Goal: Task Accomplishment & Management: Manage account settings

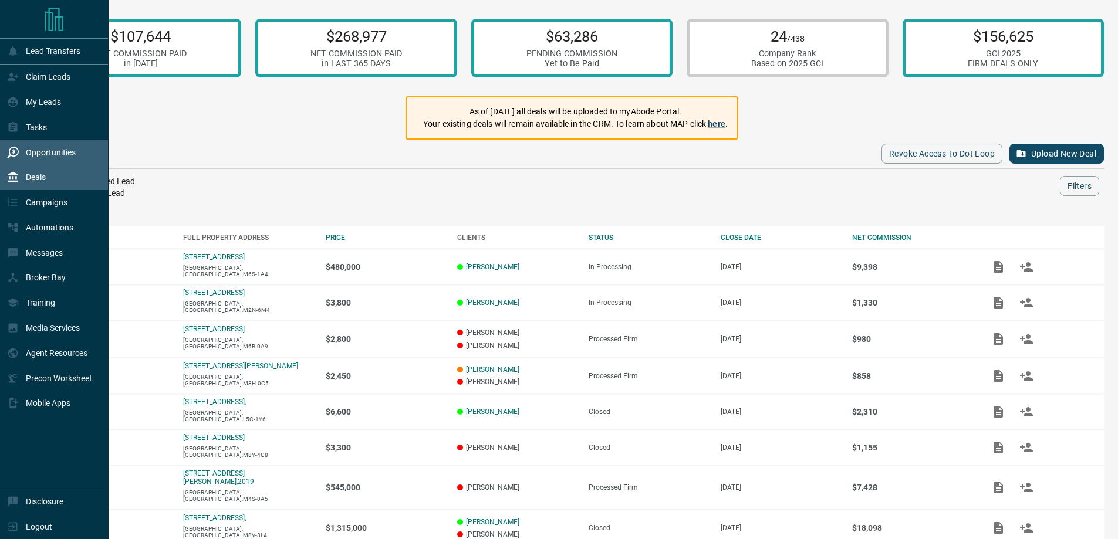
click at [9, 151] on icon at bounding box center [13, 153] width 12 height 12
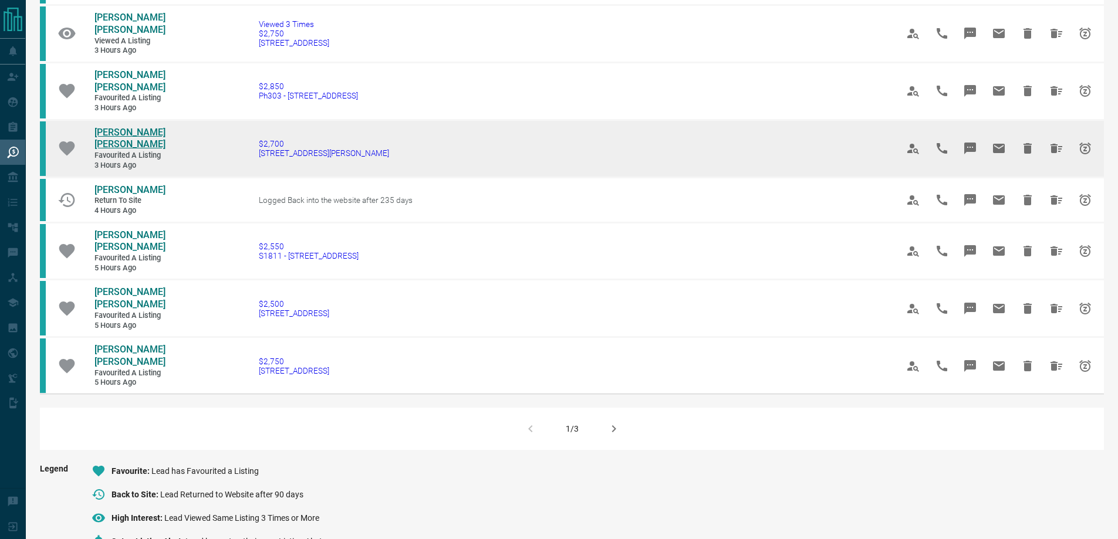
scroll to position [822, 0]
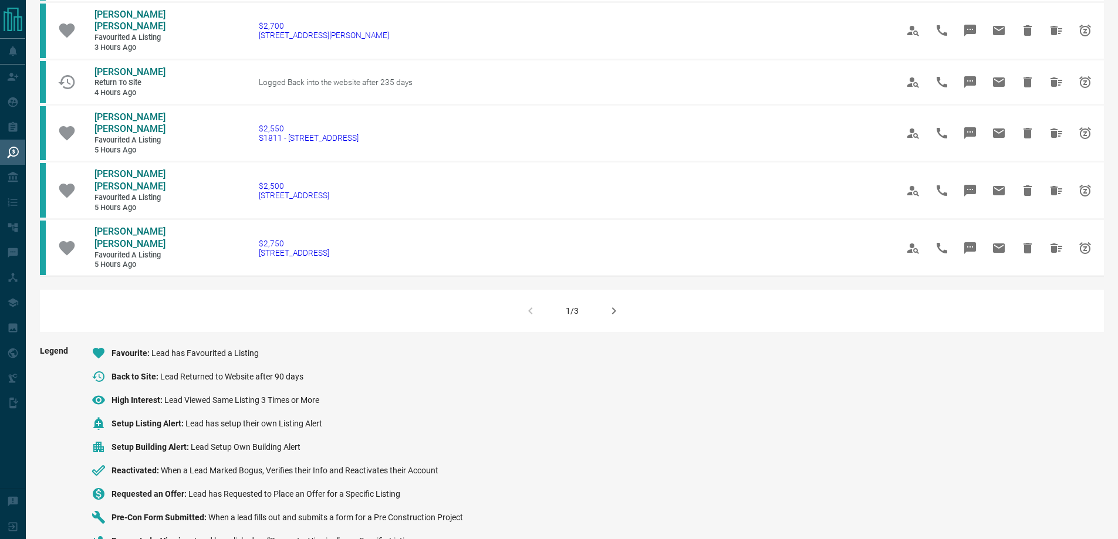
click at [609, 306] on icon "button" at bounding box center [614, 311] width 14 height 14
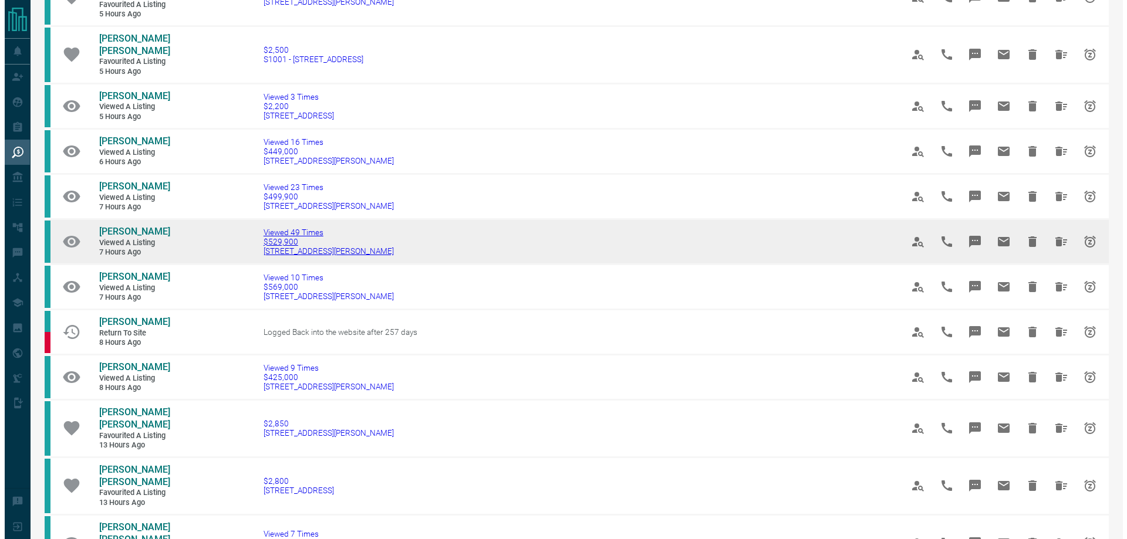
scroll to position [0, 0]
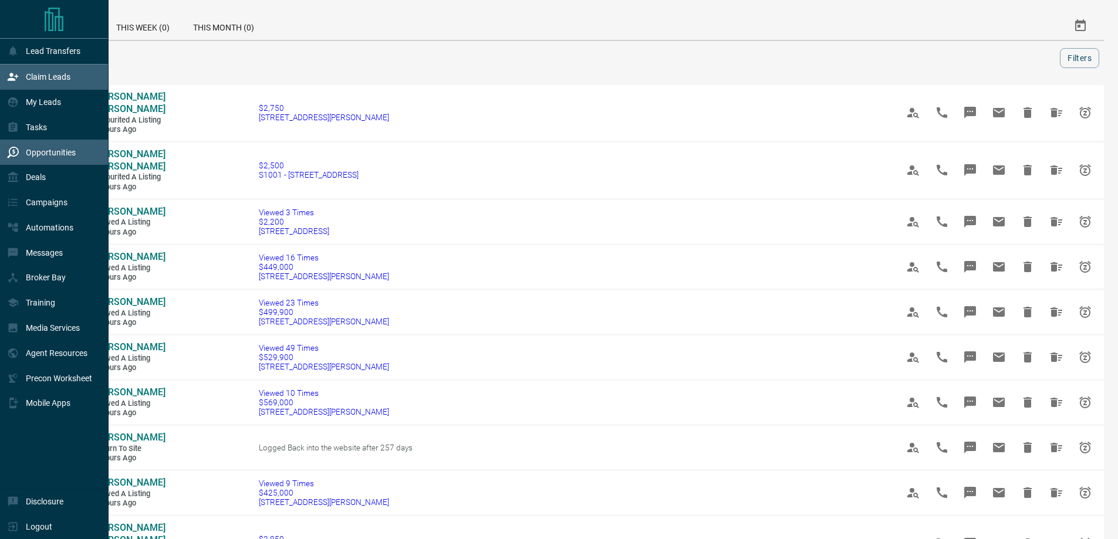
click at [70, 82] on p "Claim Leads" at bounding box center [48, 76] width 45 height 9
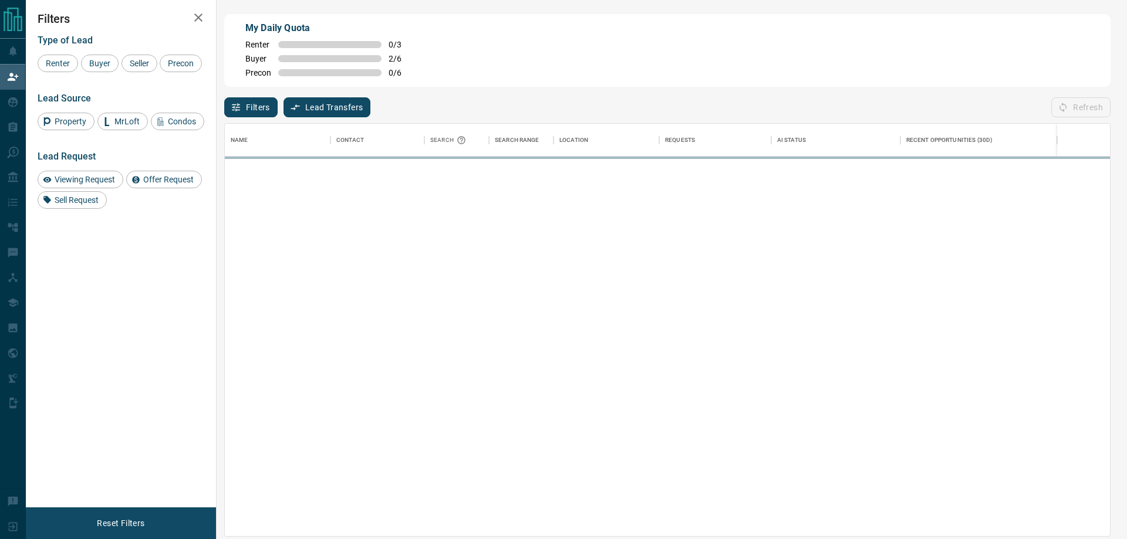
scroll to position [404, 876]
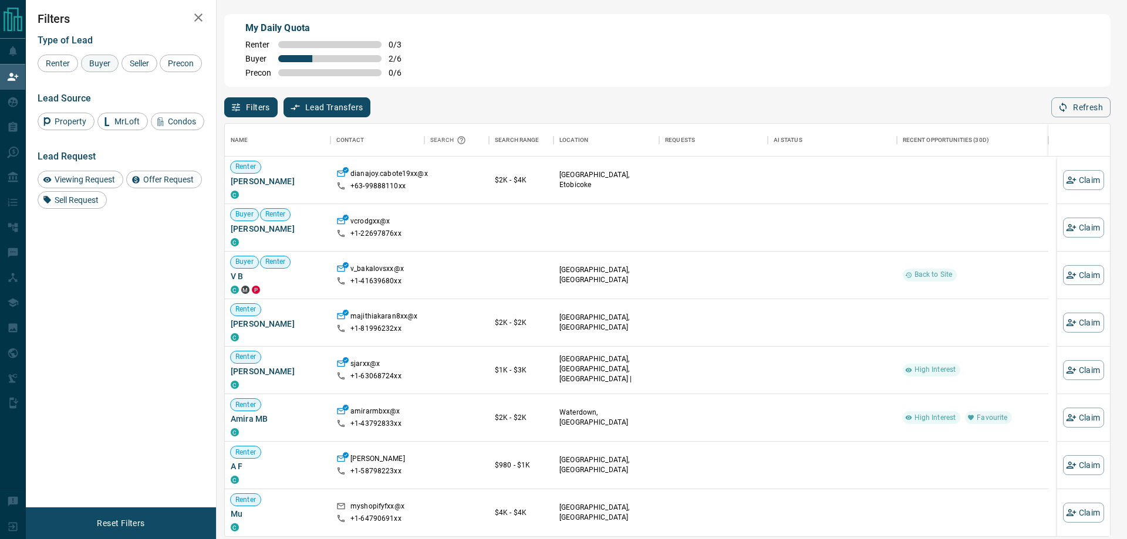
click at [99, 60] on span "Buyer" at bounding box center [99, 63] width 29 height 9
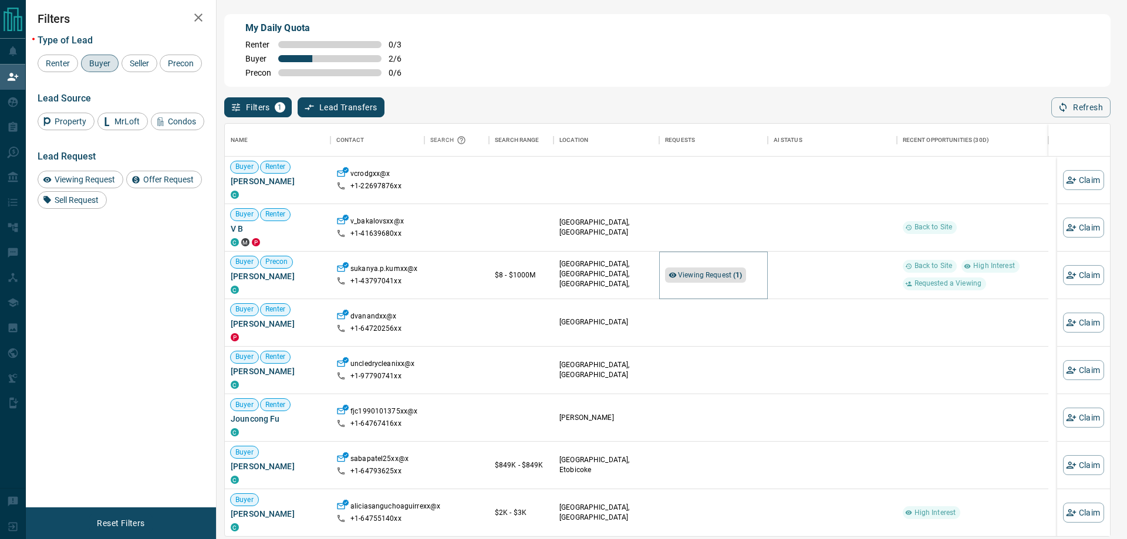
click at [704, 274] on span "Viewing Request ( 1 )" at bounding box center [710, 275] width 65 height 8
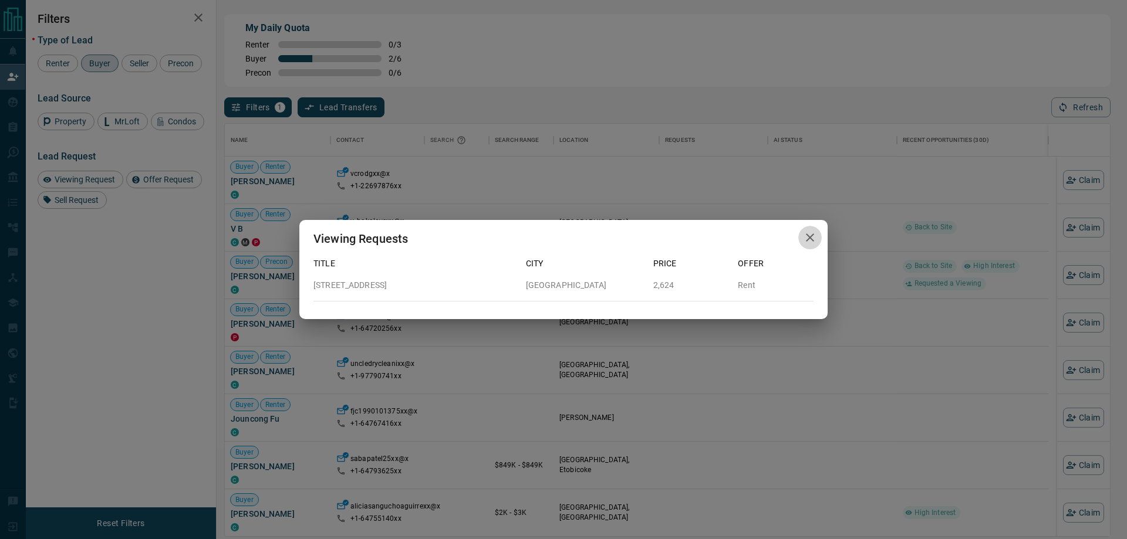
click at [811, 237] on icon "button" at bounding box center [810, 238] width 8 height 8
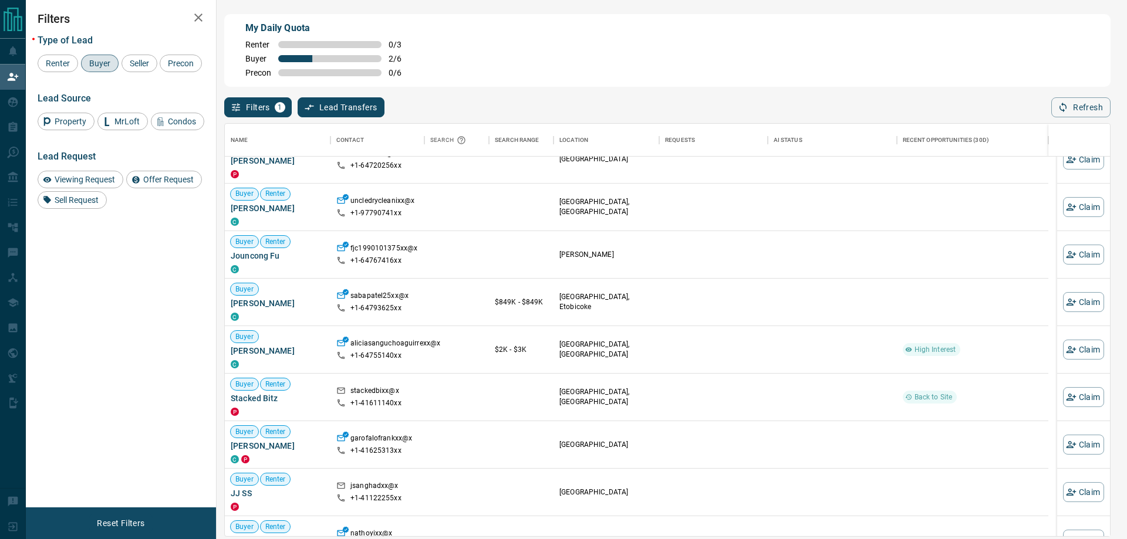
scroll to position [0, 0]
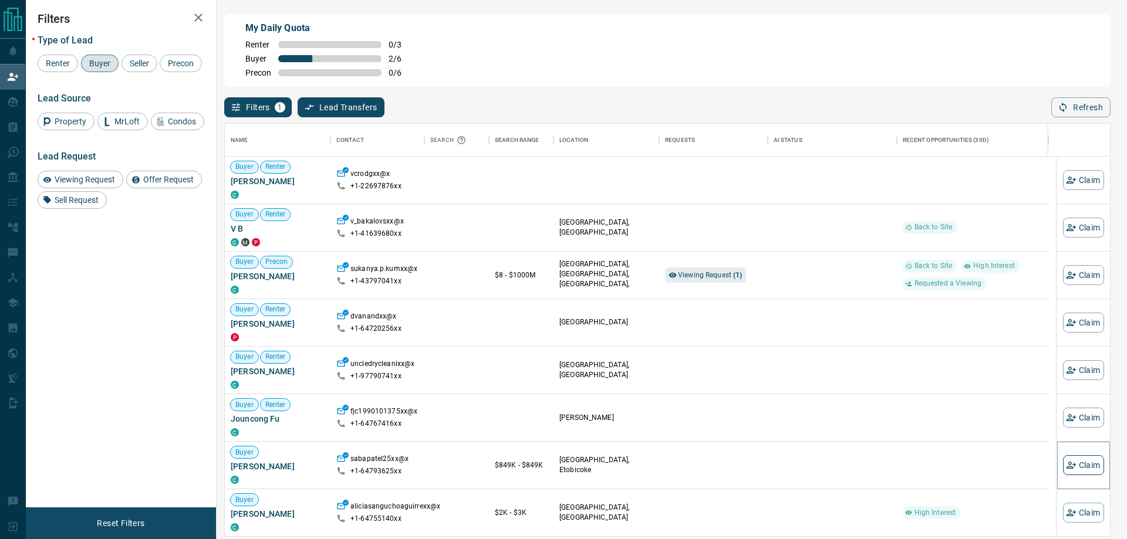
click at [1065, 475] on button "Claim" at bounding box center [1083, 465] width 41 height 20
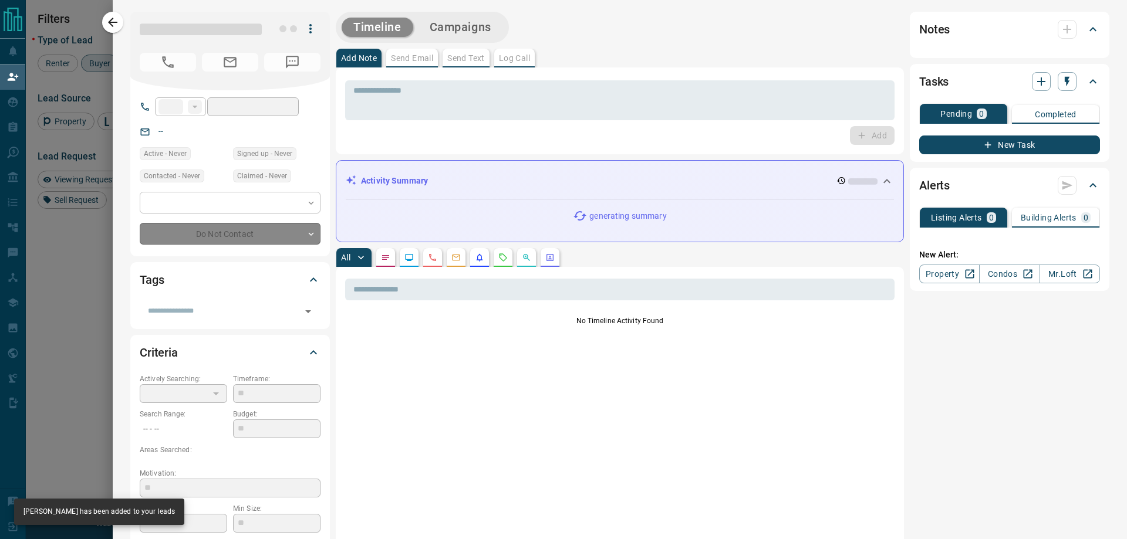
type input "**"
type input "**********"
type input "**"
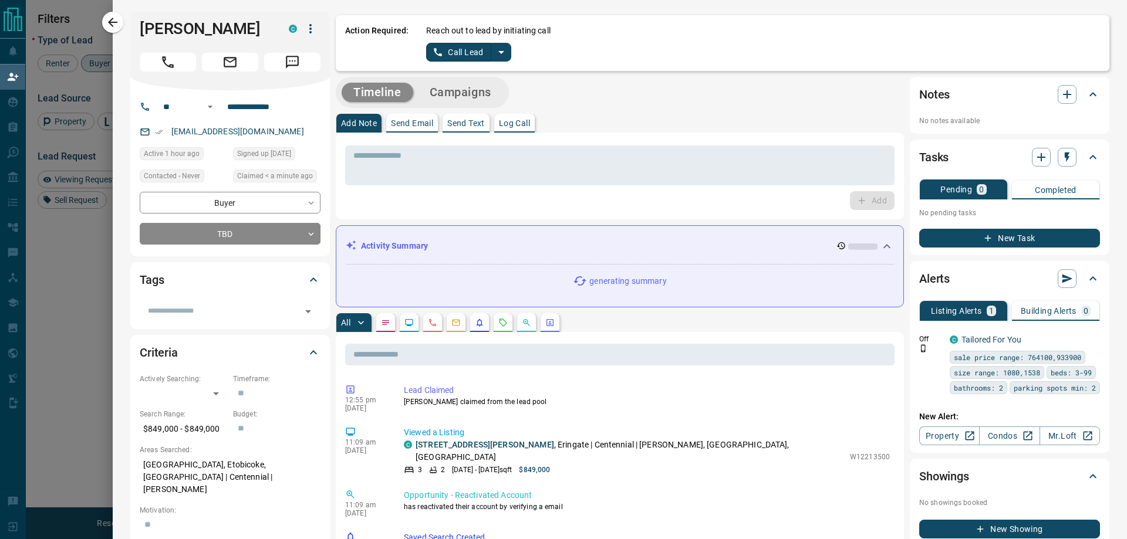
click at [505, 49] on icon "split button" at bounding box center [501, 52] width 14 height 14
click at [482, 93] on li "Log Manual Call" at bounding box center [468, 93] width 72 height 18
click at [463, 52] on button "Log Manual Call" at bounding box center [464, 52] width 77 height 19
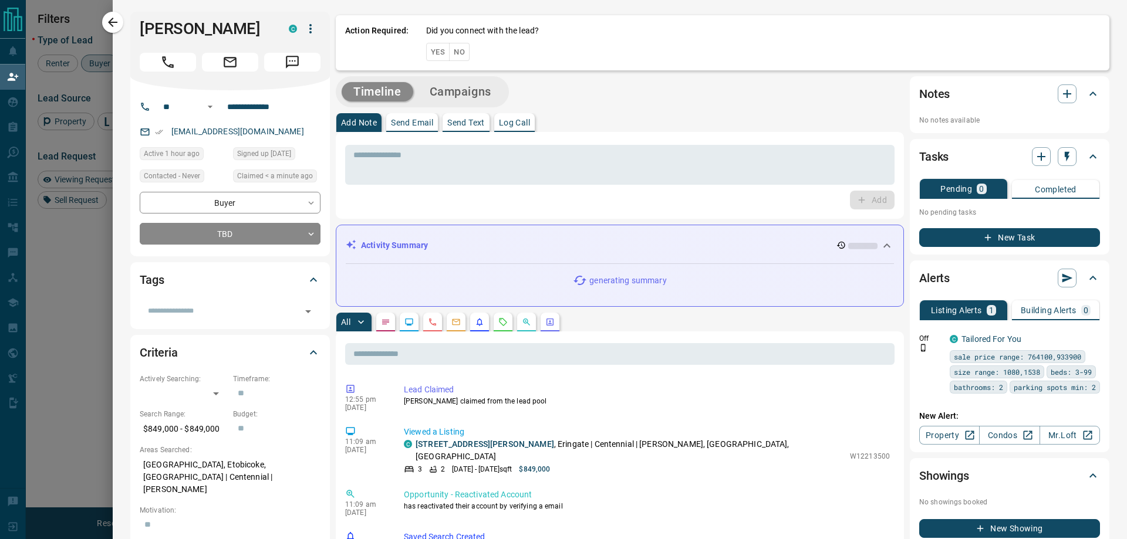
click at [431, 52] on button "Yes" at bounding box center [437, 52] width 23 height 18
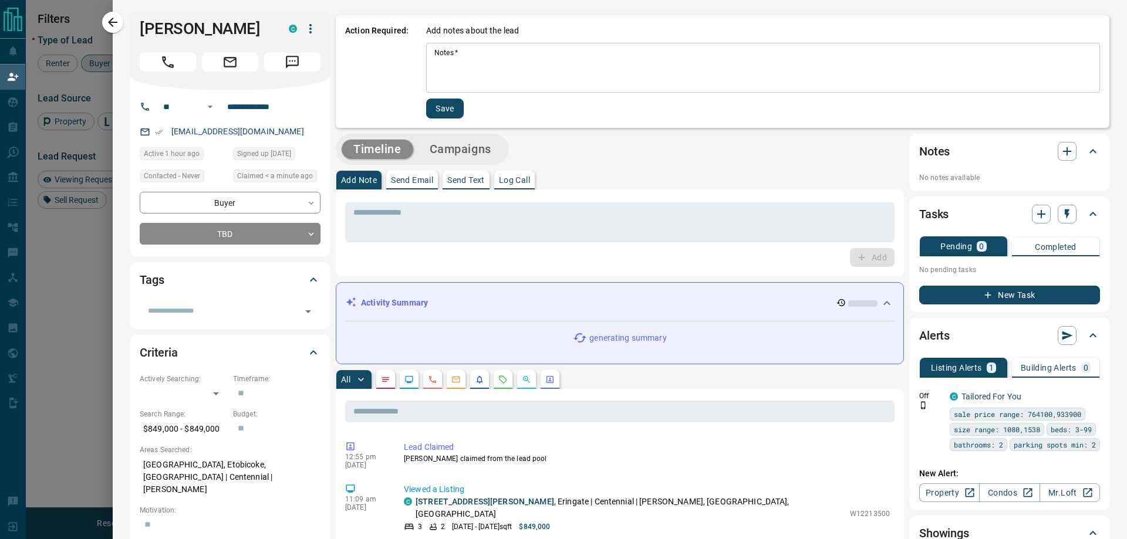
click at [451, 52] on textarea "Notes   *" at bounding box center [762, 68] width 657 height 40
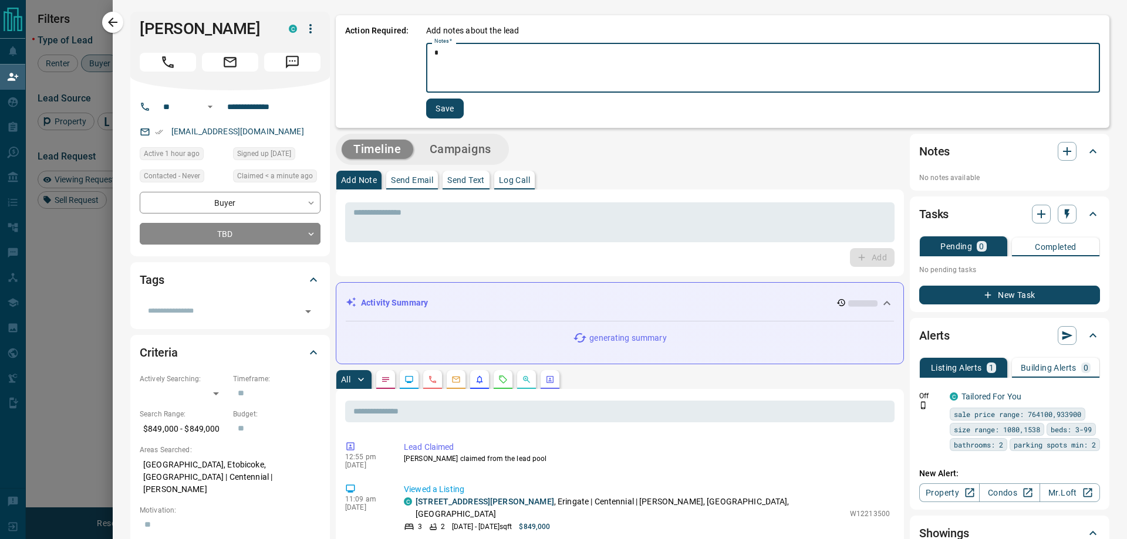
type textarea "*"
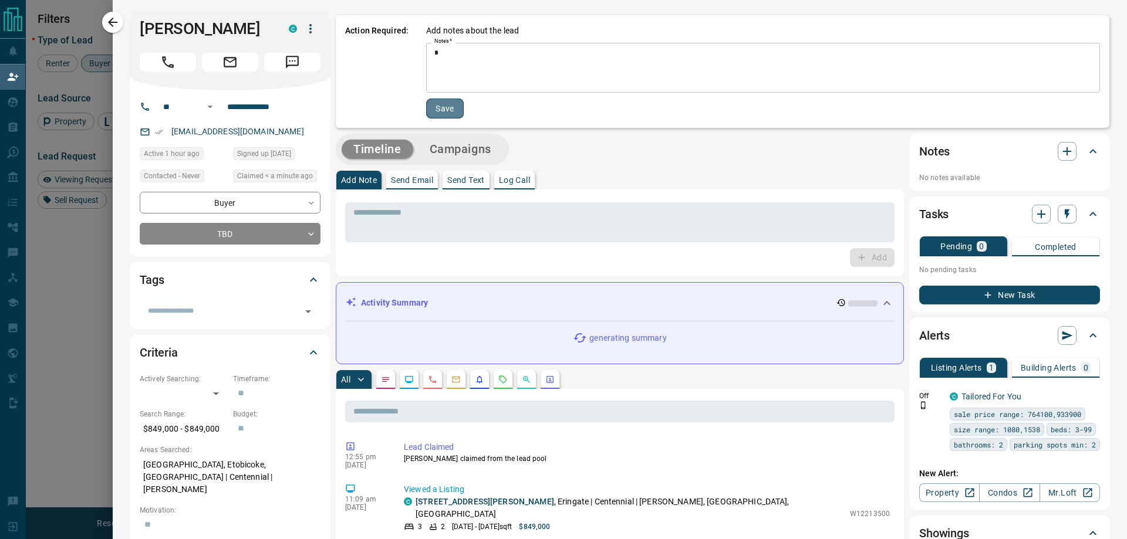
click at [437, 104] on button "Save" at bounding box center [445, 109] width 38 height 20
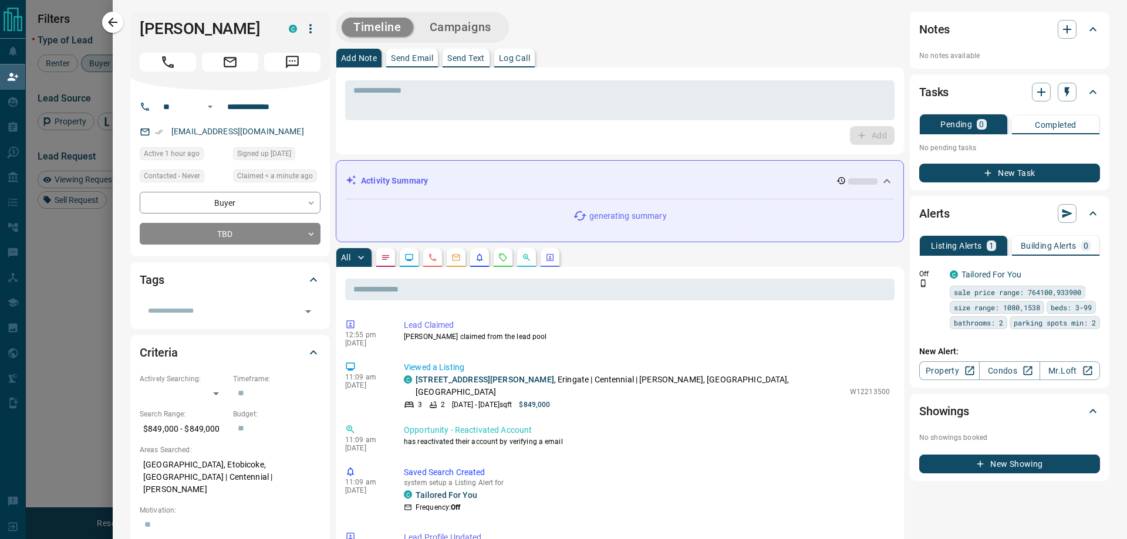
click at [472, 29] on button "Campaigns" at bounding box center [460, 27] width 85 height 19
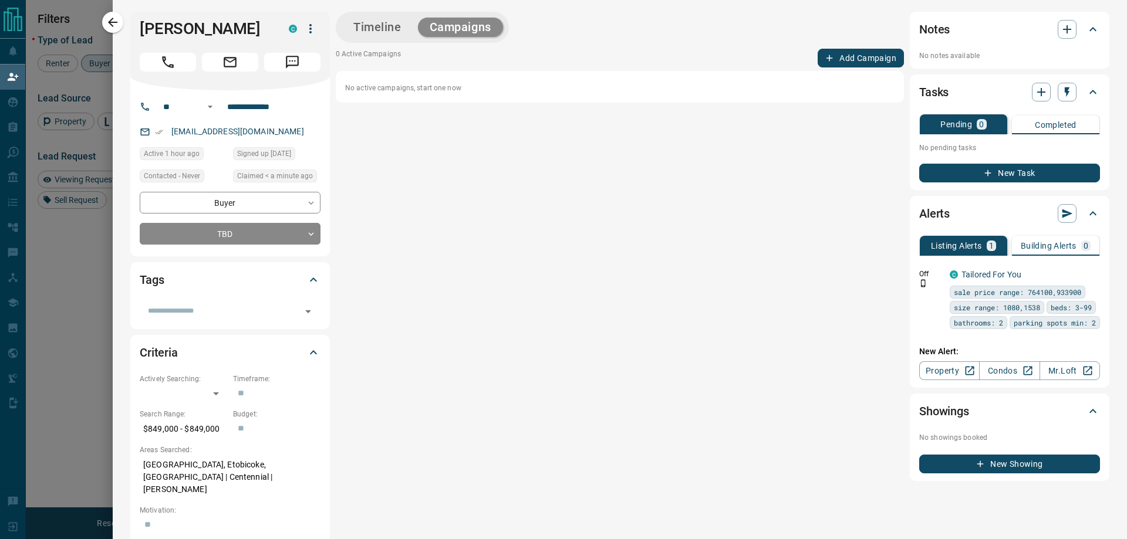
click at [842, 58] on button "Add Campaign" at bounding box center [861, 58] width 86 height 19
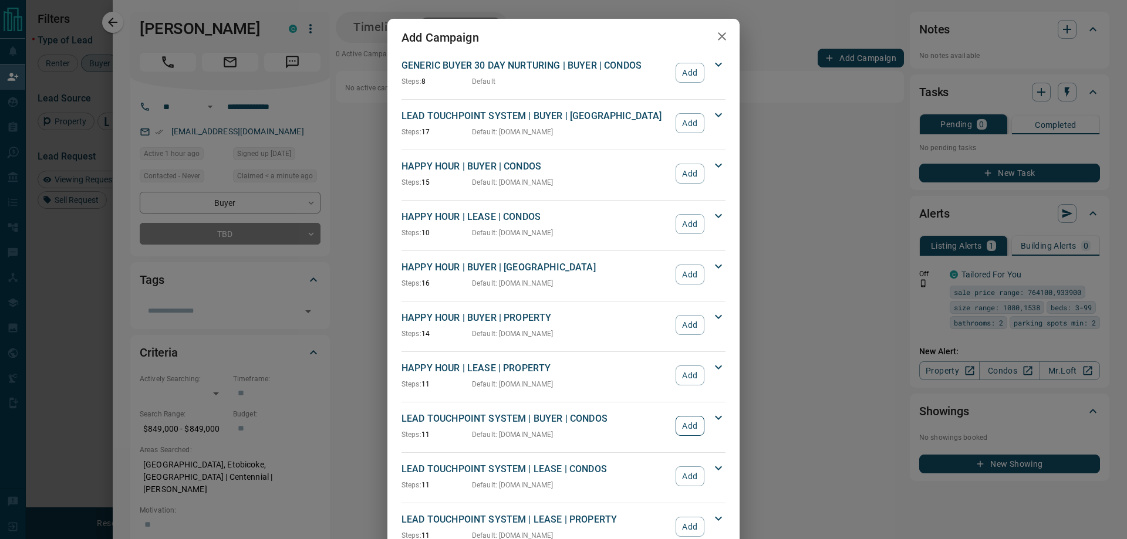
click at [687, 428] on button "Add" at bounding box center [690, 426] width 29 height 20
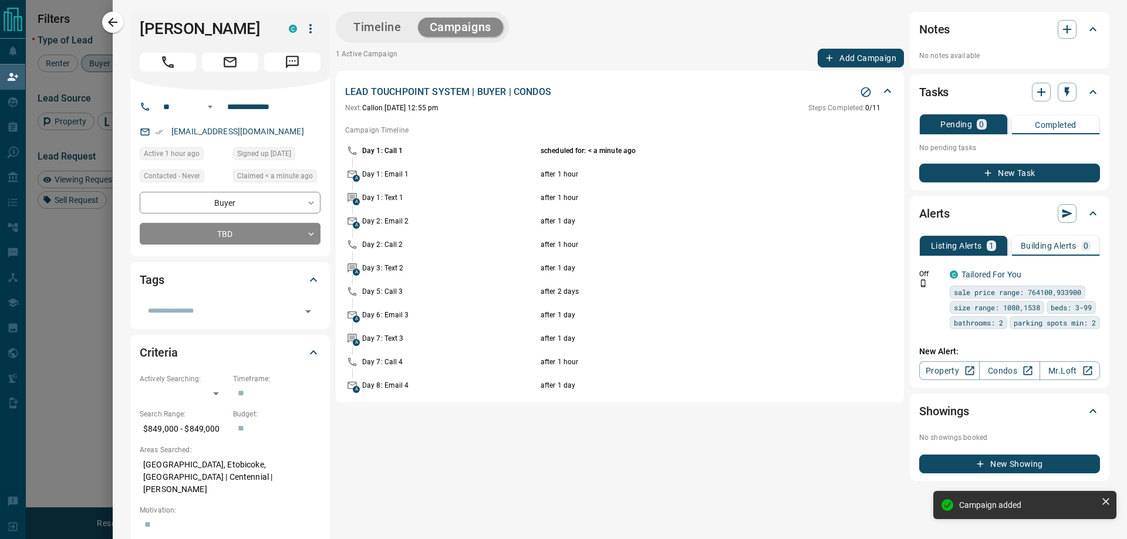
drag, startPoint x: 113, startPoint y: 19, endPoint x: 310, endPoint y: 149, distance: 236.0
click at [113, 20] on icon "button" at bounding box center [113, 22] width 14 height 14
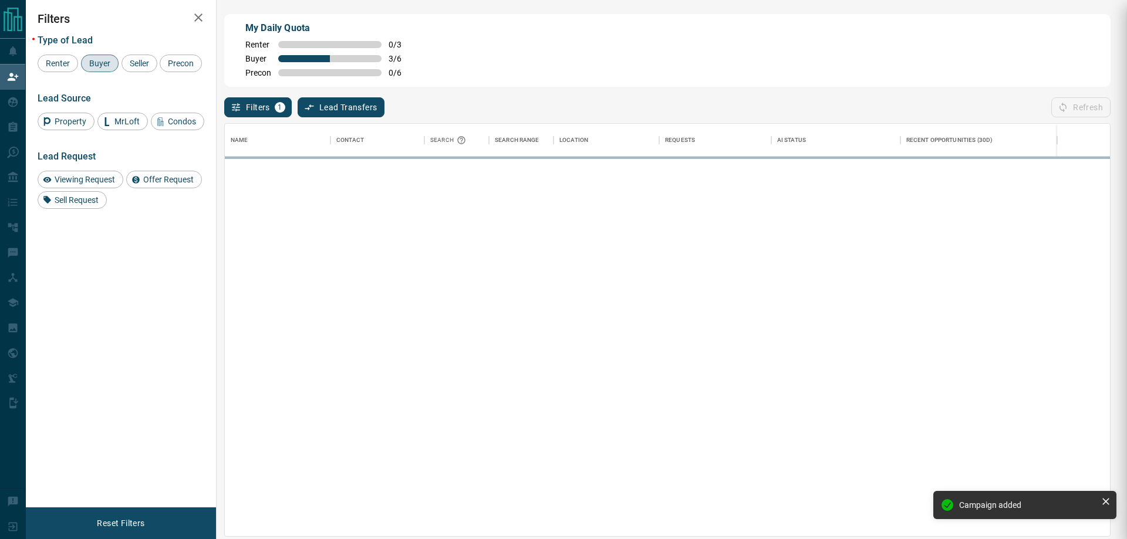
scroll to position [404, 876]
